Goal: Task Accomplishment & Management: Manage account settings

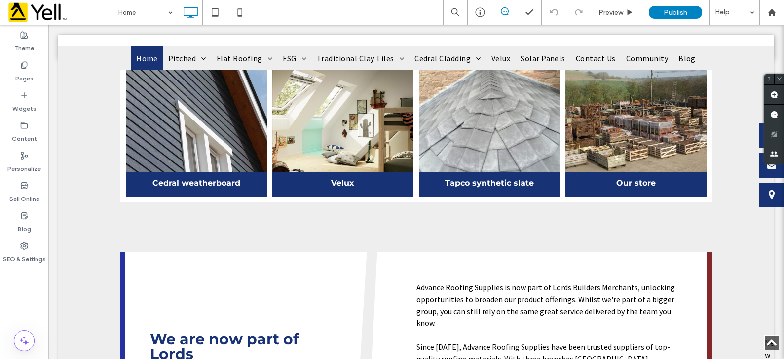
scroll to position [537, 0]
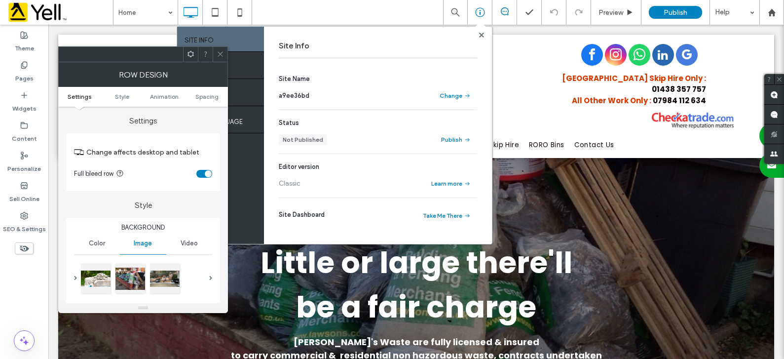
drag, startPoint x: 481, startPoint y: 39, endPoint x: 496, endPoint y: 71, distance: 34.7
click at [481, 39] on div "Site Info Site Name a9ee36bd Change Status Not Published Publish Editor version…" at bounding box center [378, 135] width 228 height 217
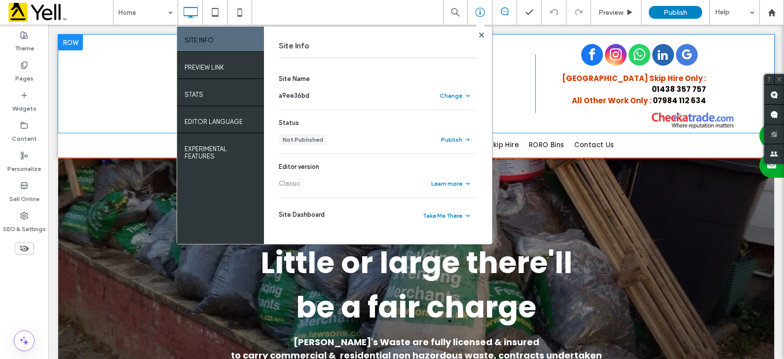
click at [132, 83] on div "Woodsies Waste Click To Paste Click To Paste Hertfordshire Skip Hire Only : 014…" at bounding box center [416, 83] width 716 height 91
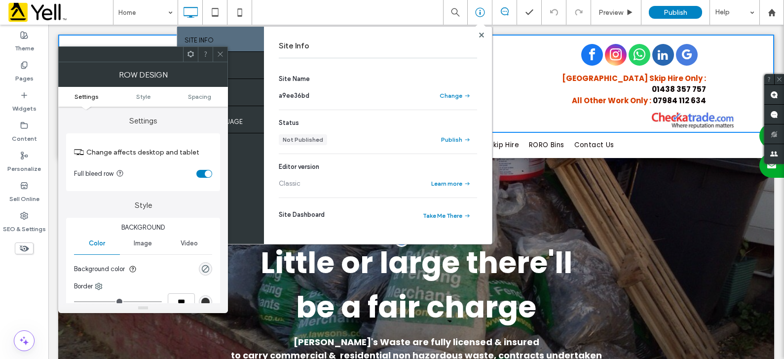
click at [539, 296] on h1 "Little or large there'll be a fair charge" at bounding box center [416, 284] width 337 height 89
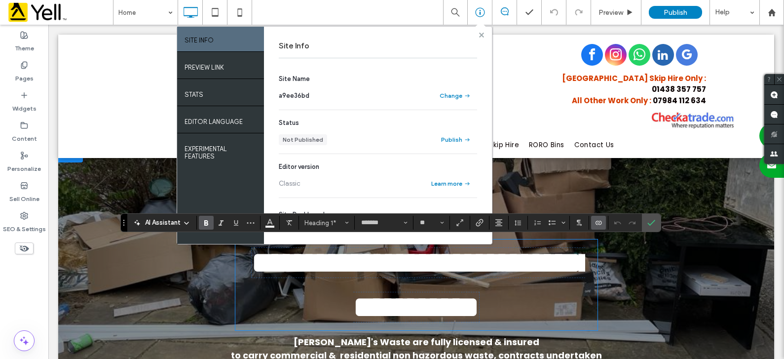
drag, startPoint x: 482, startPoint y: 35, endPoint x: 479, endPoint y: 64, distance: 29.3
click at [482, 35] on use at bounding box center [481, 34] width 5 height 5
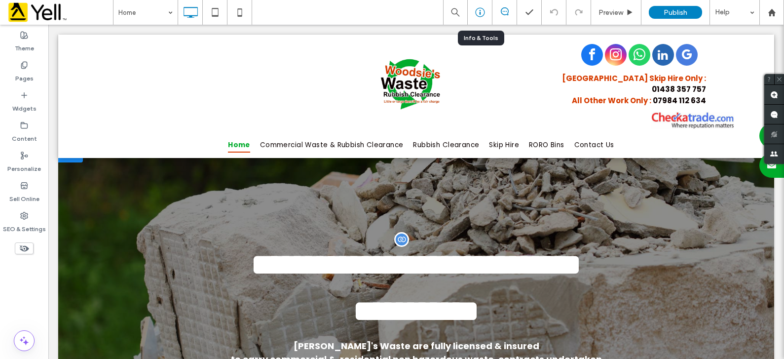
click at [478, 17] on div at bounding box center [480, 12] width 25 height 25
click at [479, 13] on icon at bounding box center [480, 12] width 10 height 10
